Goal: Information Seeking & Learning: Learn about a topic

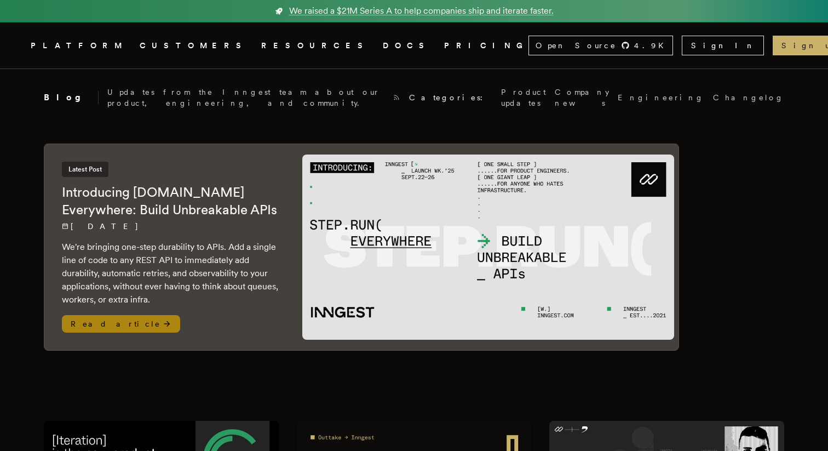
click at [185, 197] on h2 "Introducing [DOMAIN_NAME] Everywhere: Build Unbreakable APIs" at bounding box center [171, 201] width 219 height 35
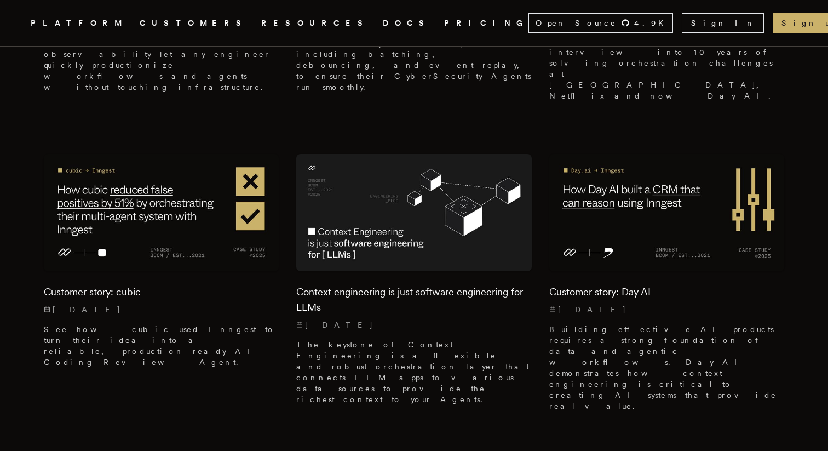
scroll to position [599, 0]
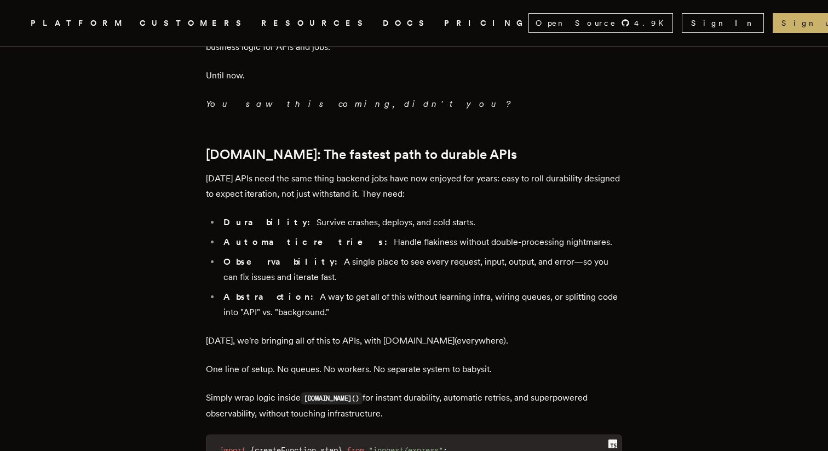
scroll to position [1114, 0]
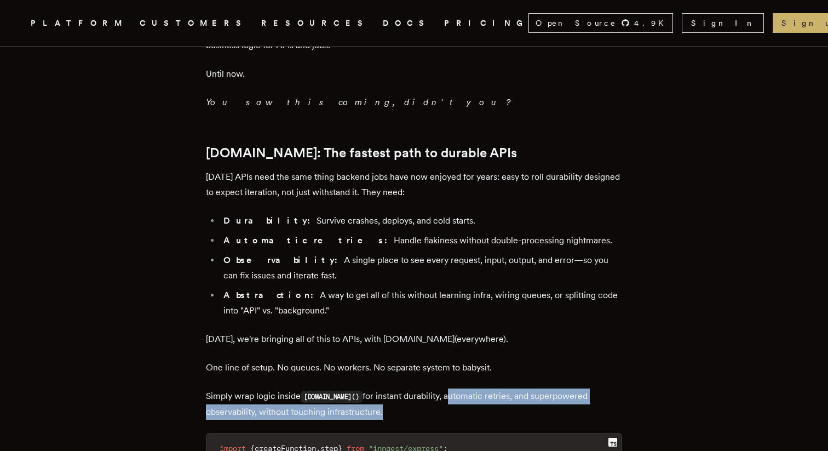
drag, startPoint x: 435, startPoint y: 339, endPoint x: 435, endPoint y: 317, distance: 22.5
click at [435, 317] on div "TLDR: We're bringing one-step durability to APIs. Add a single line of code to …" at bounding box center [414, 275] width 416 height 1868
click at [435, 388] on p "Simply wrap logic inside step.run() for instant durability, automatic retries, …" at bounding box center [414, 403] width 416 height 31
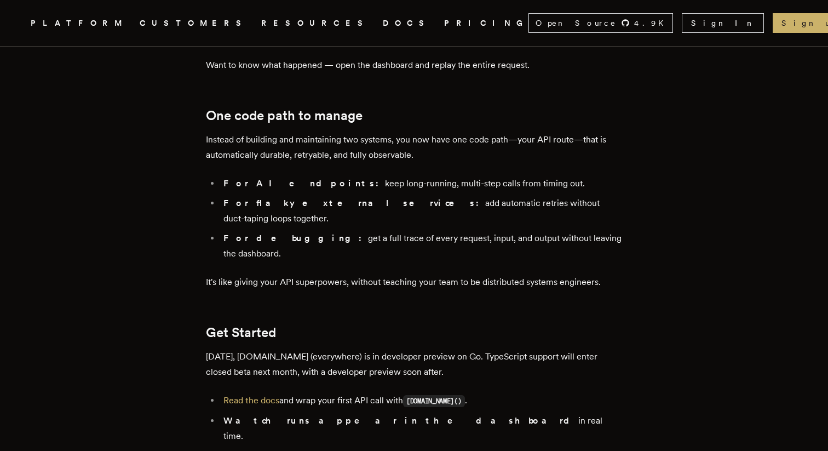
scroll to position [1778, 0]
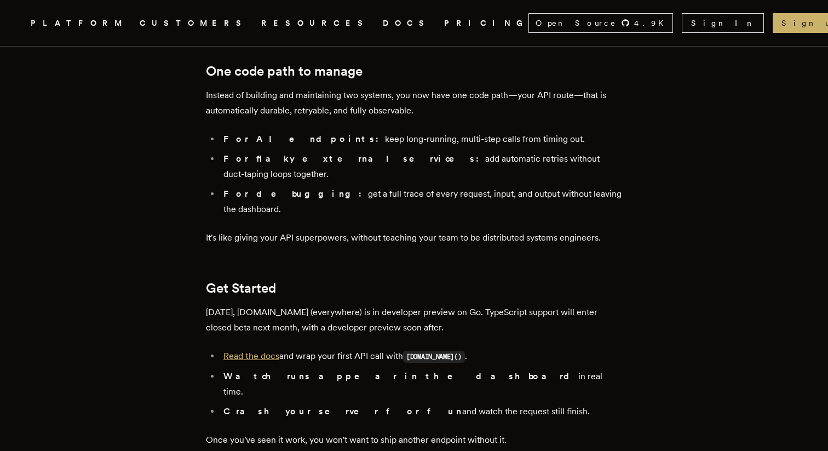
click at [243, 351] on link "Read the docs" at bounding box center [252, 356] width 56 height 10
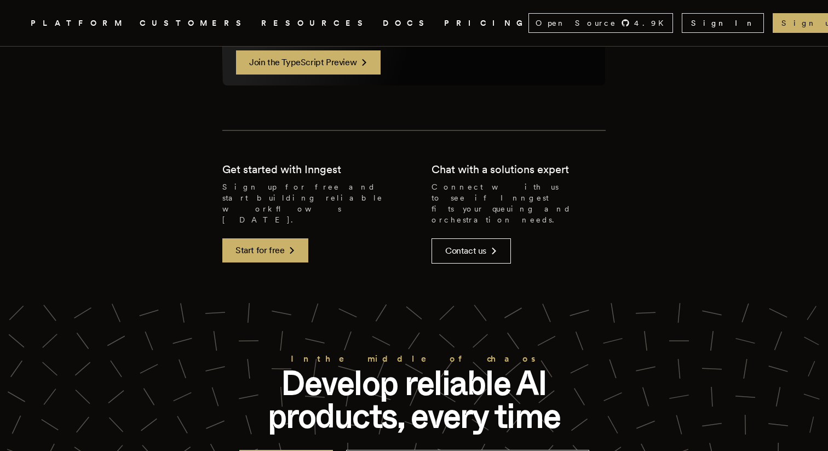
scroll to position [2278, 0]
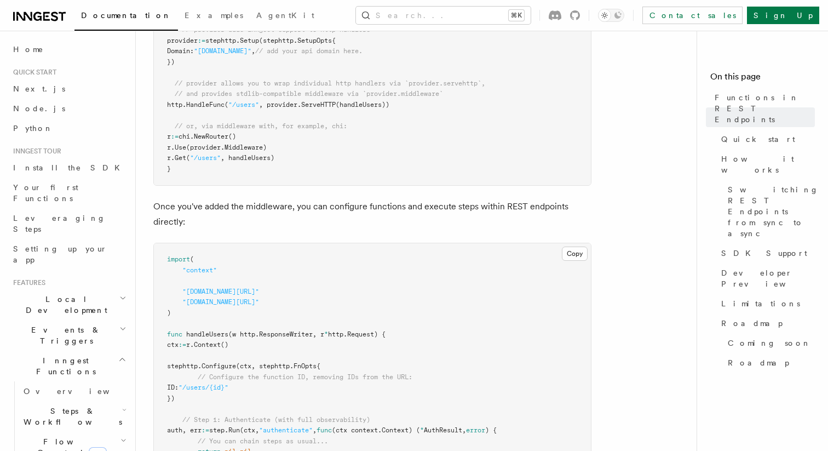
scroll to position [580, 0]
drag, startPoint x: 296, startPoint y: 222, endPoint x: 305, endPoint y: 224, distance: 8.8
click at [305, 224] on p "Once you've added the middleware, you can configure functions and execute steps…" at bounding box center [372, 212] width 438 height 31
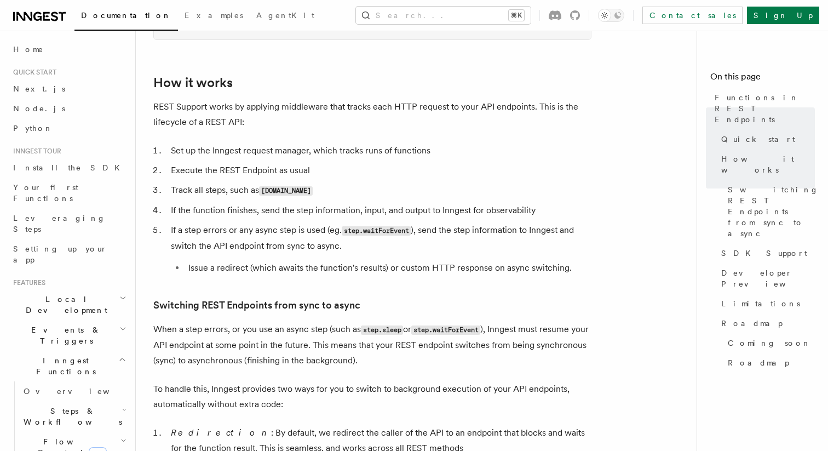
scroll to position [1084, 0]
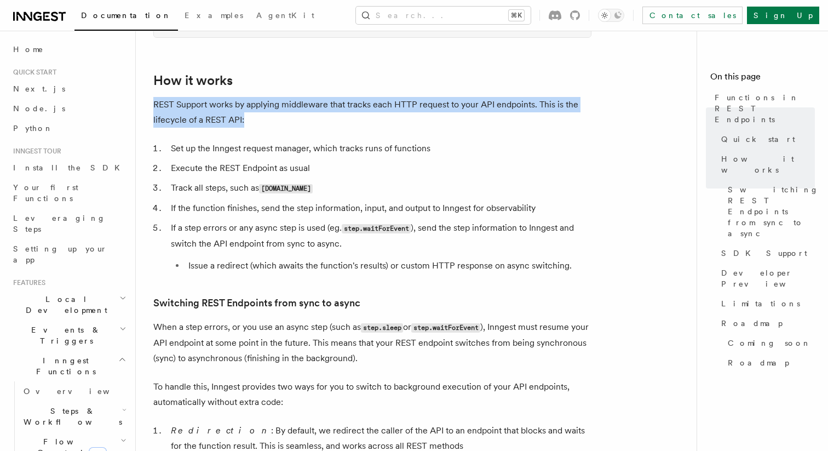
drag, startPoint x: 321, startPoint y: 110, endPoint x: 321, endPoint y: 84, distance: 25.8
click at [321, 84] on article "Features Inngest Functions Functions in REST Endpoints The latest versions of I…" at bounding box center [420, 203] width 535 height 2479
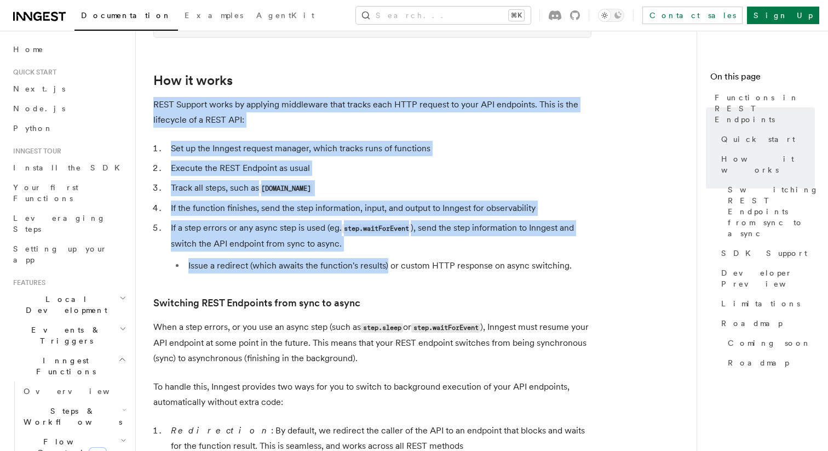
drag, startPoint x: 321, startPoint y: 84, endPoint x: 389, endPoint y: 271, distance: 198.3
click at [388, 267] on article "Features Inngest Functions Functions in REST Endpoints The latest versions of I…" at bounding box center [420, 203] width 535 height 2479
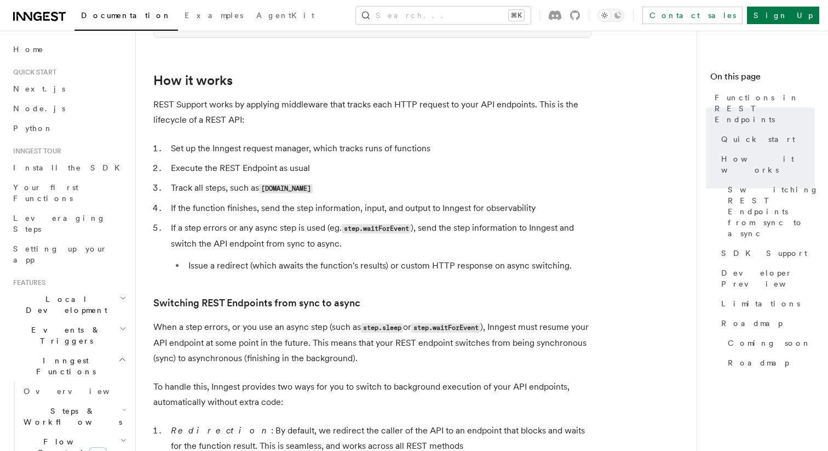
click at [389, 271] on li "Issue a redirect (which awaits the function's results) or custom HTTP response …" at bounding box center [388, 265] width 407 height 15
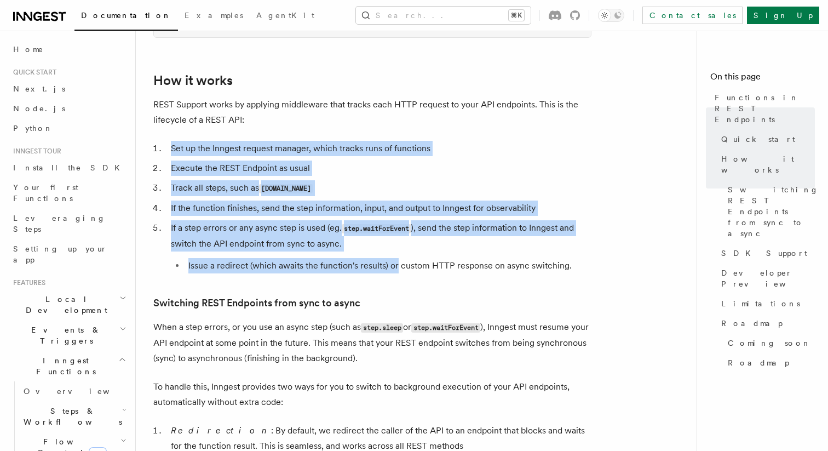
drag, startPoint x: 398, startPoint y: 271, endPoint x: 364, endPoint y: 126, distance: 149.1
click at [364, 126] on article "Features Inngest Functions Functions in REST Endpoints The latest versions of I…" at bounding box center [420, 203] width 535 height 2479
click at [364, 126] on p "REST Support works by applying middleware that tracks each HTTP request to your…" at bounding box center [372, 112] width 438 height 31
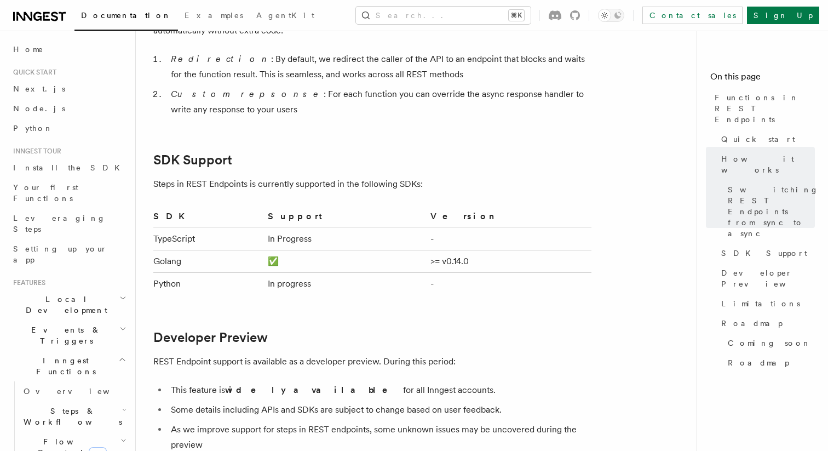
scroll to position [1565, 0]
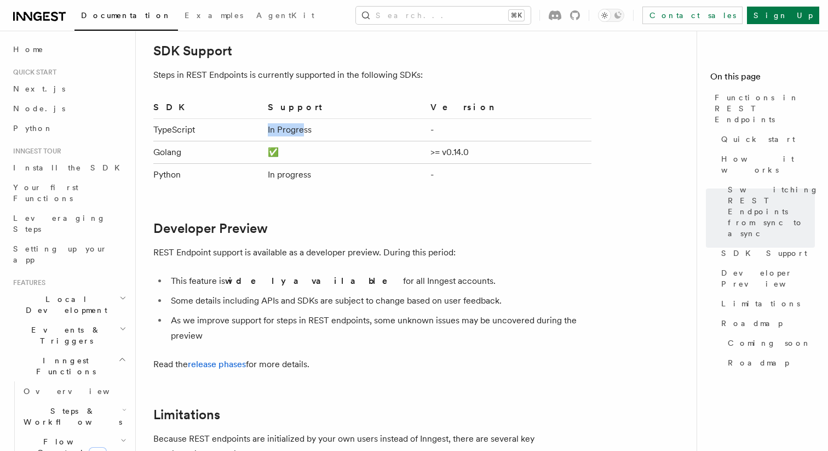
drag, startPoint x: 302, startPoint y: 129, endPoint x: 352, endPoint y: 129, distance: 50.4
click at [335, 129] on td "In Progress" at bounding box center [345, 130] width 163 height 22
click at [352, 129] on td "In Progress" at bounding box center [345, 130] width 163 height 22
drag, startPoint x: 353, startPoint y: 129, endPoint x: 265, endPoint y: 129, distance: 88.2
click at [265, 129] on tr "TypeScript In Progress -" at bounding box center [372, 130] width 438 height 22
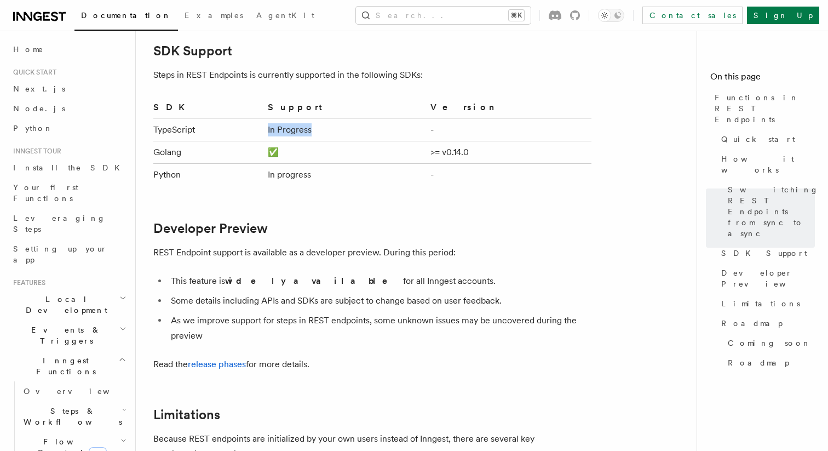
drag, startPoint x: 265, startPoint y: 129, endPoint x: 357, endPoint y: 129, distance: 92.1
click at [355, 129] on tr "TypeScript In Progress -" at bounding box center [372, 130] width 438 height 22
click at [357, 129] on td "In Progress" at bounding box center [345, 130] width 163 height 22
drag, startPoint x: 356, startPoint y: 173, endPoint x: 283, endPoint y: 173, distance: 72.3
click at [284, 173] on tr "Python In progress -" at bounding box center [372, 175] width 438 height 22
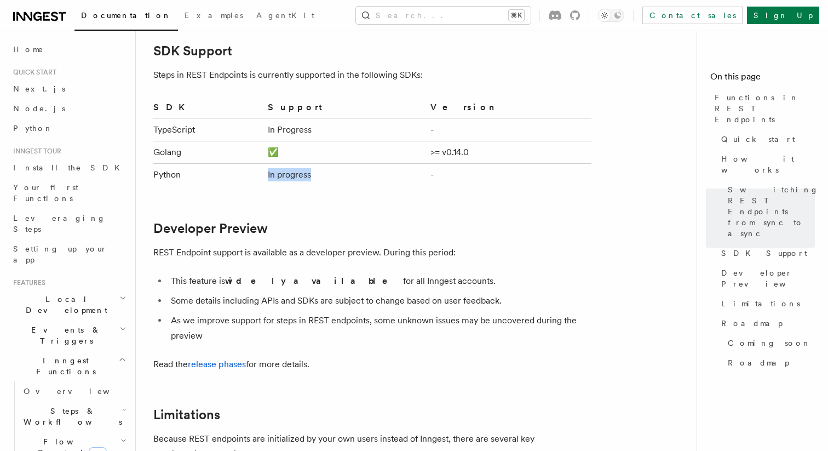
drag, startPoint x: 283, startPoint y: 173, endPoint x: 356, endPoint y: 175, distance: 72.3
click at [352, 175] on tr "Python In progress -" at bounding box center [372, 175] width 438 height 22
click at [356, 175] on td "In progress" at bounding box center [345, 175] width 163 height 22
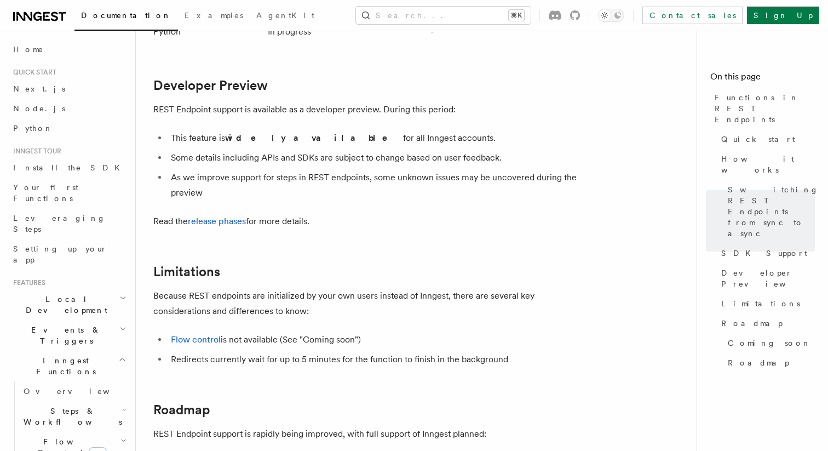
scroll to position [1747, 0]
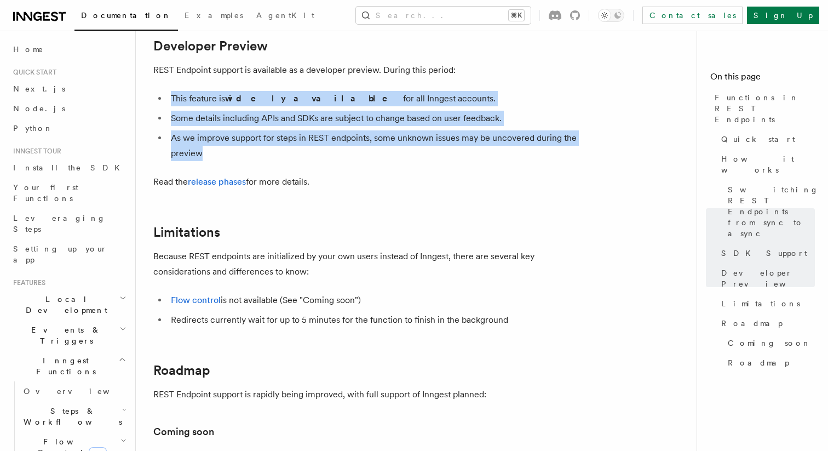
drag, startPoint x: 319, startPoint y: 101, endPoint x: 339, endPoint y: 161, distance: 63.4
click at [339, 161] on li "As we improve support for steps in REST endpoints, some unknown issues may be u…" at bounding box center [380, 145] width 424 height 31
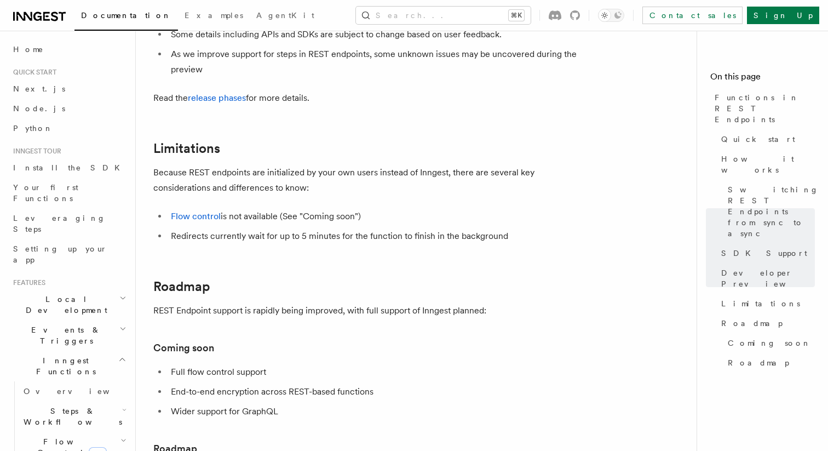
scroll to position [1836, 0]
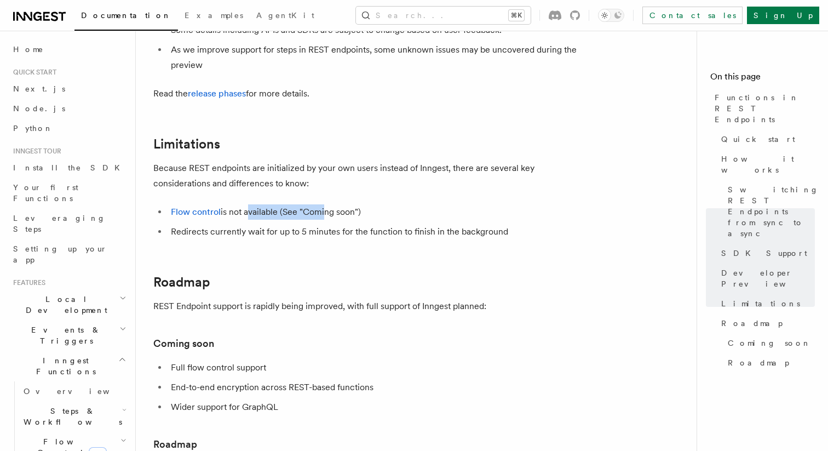
drag, startPoint x: 247, startPoint y: 219, endPoint x: 333, endPoint y: 220, distance: 85.5
click at [332, 220] on li "Flow control is not available (See "Coming soon")" at bounding box center [380, 211] width 424 height 15
click at [333, 220] on li "Flow control is not available (See "Coming soon")" at bounding box center [380, 211] width 424 height 15
drag, startPoint x: 339, startPoint y: 230, endPoint x: 143, endPoint y: 225, distance: 195.7
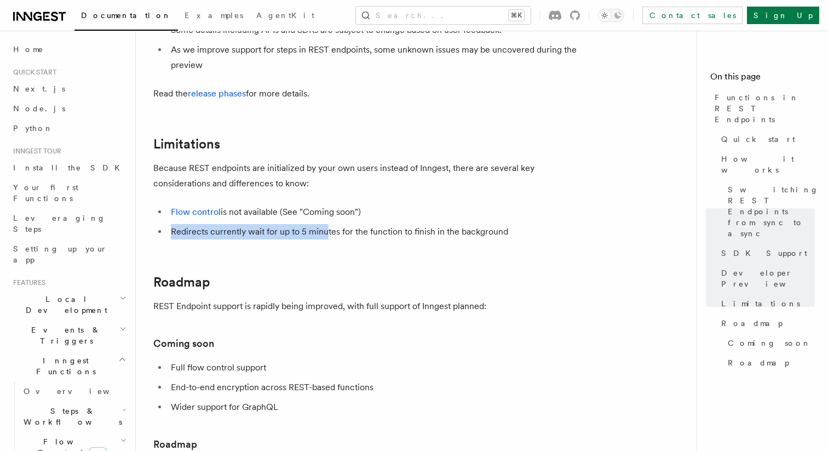
drag, startPoint x: 143, startPoint y: 225, endPoint x: 330, endPoint y: 237, distance: 187.2
click at [330, 237] on li "Redirects currently wait for up to 5 minutes for the function to finish in the …" at bounding box center [380, 231] width 424 height 15
drag, startPoint x: 338, startPoint y: 237, endPoint x: 236, endPoint y: 232, distance: 102.0
click at [239, 232] on li "Redirects currently wait for up to 5 minutes for the function to finish in the …" at bounding box center [380, 231] width 424 height 15
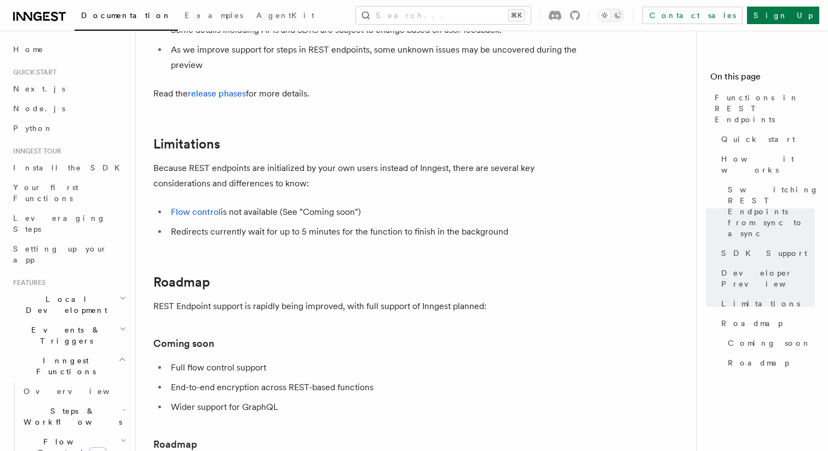
drag, startPoint x: 236, startPoint y: 232, endPoint x: 387, endPoint y: 236, distance: 150.7
click at [384, 236] on li "Redirects currently wait for up to 5 minutes for the function to finish in the …" at bounding box center [380, 231] width 424 height 15
click at [387, 236] on li "Redirects currently wait for up to 5 minutes for the function to finish in the …" at bounding box center [380, 231] width 424 height 15
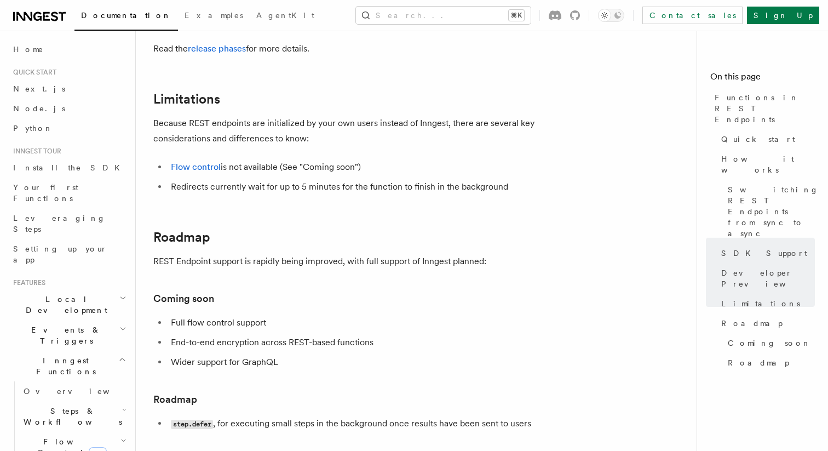
scroll to position [1823, 0]
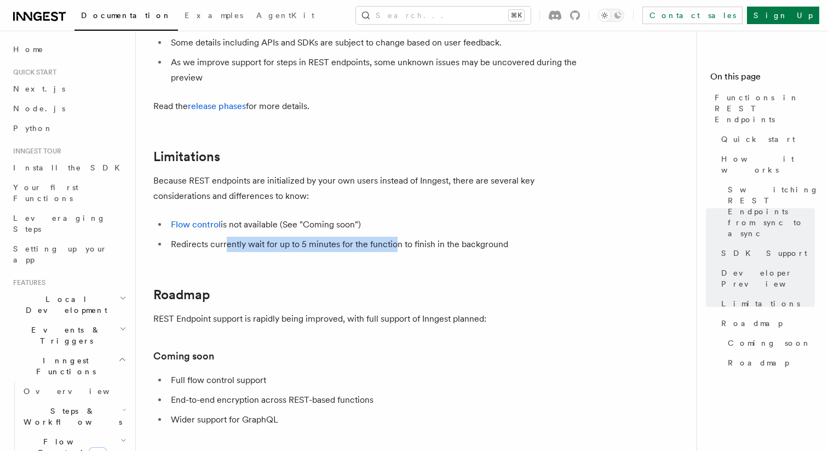
drag, startPoint x: 225, startPoint y: 245, endPoint x: 422, endPoint y: 245, distance: 197.8
click at [418, 245] on li "Redirects currently wait for up to 5 minutes for the function to finish in the …" at bounding box center [380, 244] width 424 height 15
drag, startPoint x: 422, startPoint y: 245, endPoint x: 190, endPoint y: 247, distance: 232.3
click at [190, 247] on li "Redirects currently wait for up to 5 minutes for the function to finish in the …" at bounding box center [380, 244] width 424 height 15
drag, startPoint x: 190, startPoint y: 247, endPoint x: 479, endPoint y: 265, distance: 289.8
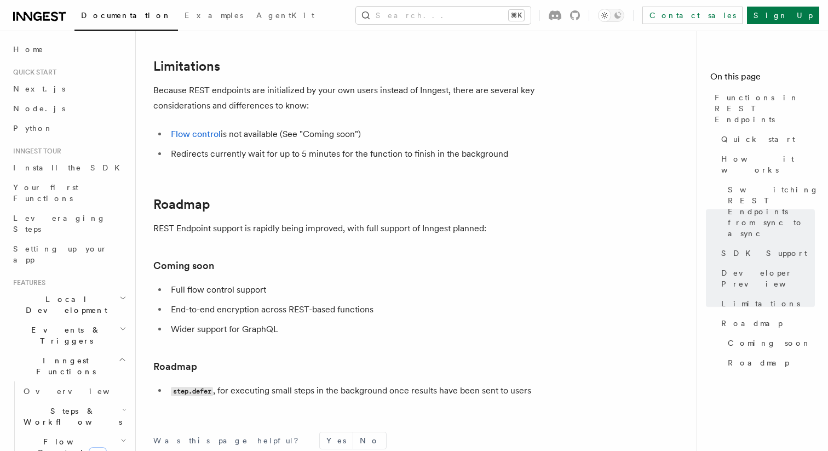
scroll to position [1922, 0]
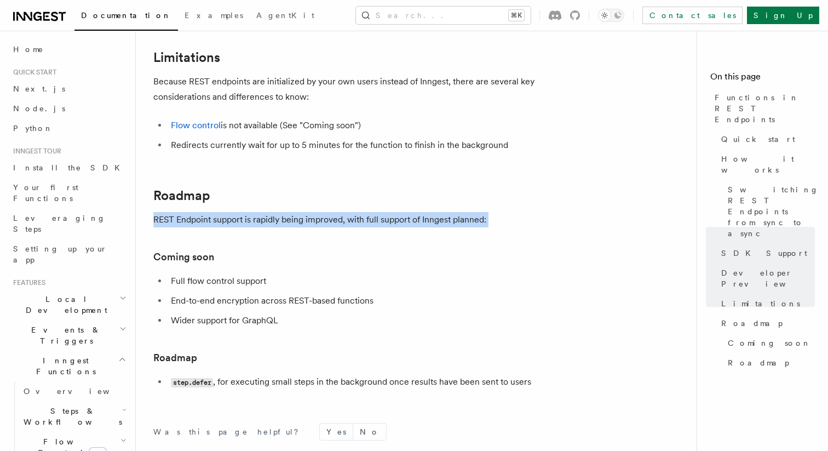
drag, startPoint x: 390, startPoint y: 232, endPoint x: 390, endPoint y: 210, distance: 21.9
drag, startPoint x: 390, startPoint y: 210, endPoint x: 397, endPoint y: 251, distance: 41.7
click at [397, 251] on h3 "Coming soon" at bounding box center [372, 256] width 438 height 15
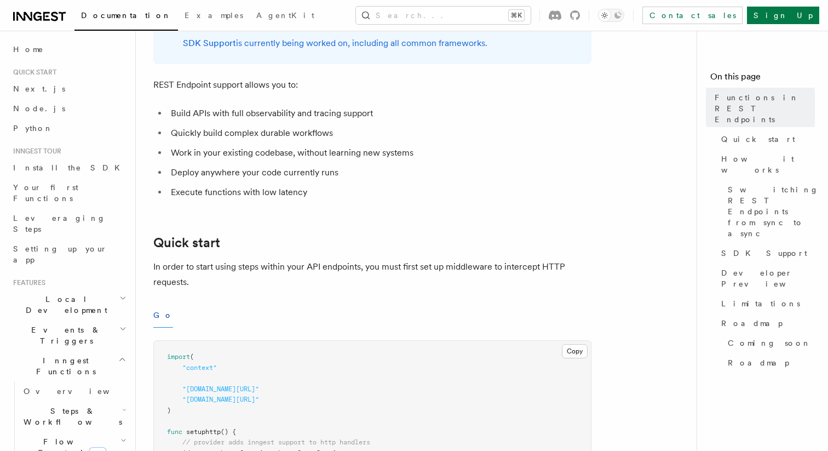
scroll to position [0, 0]
